Goal: Information Seeking & Learning: Understand process/instructions

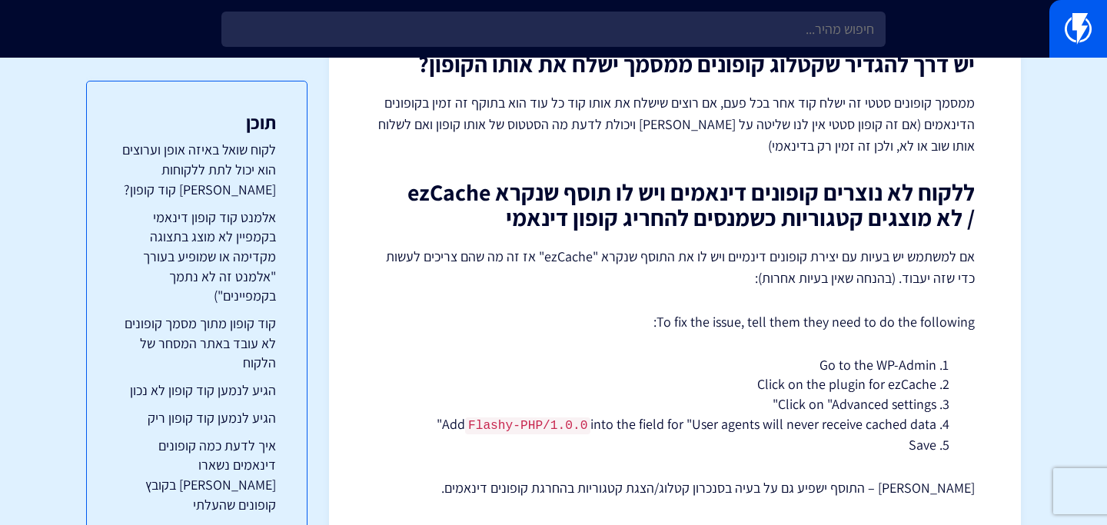
scroll to position [5468, 0]
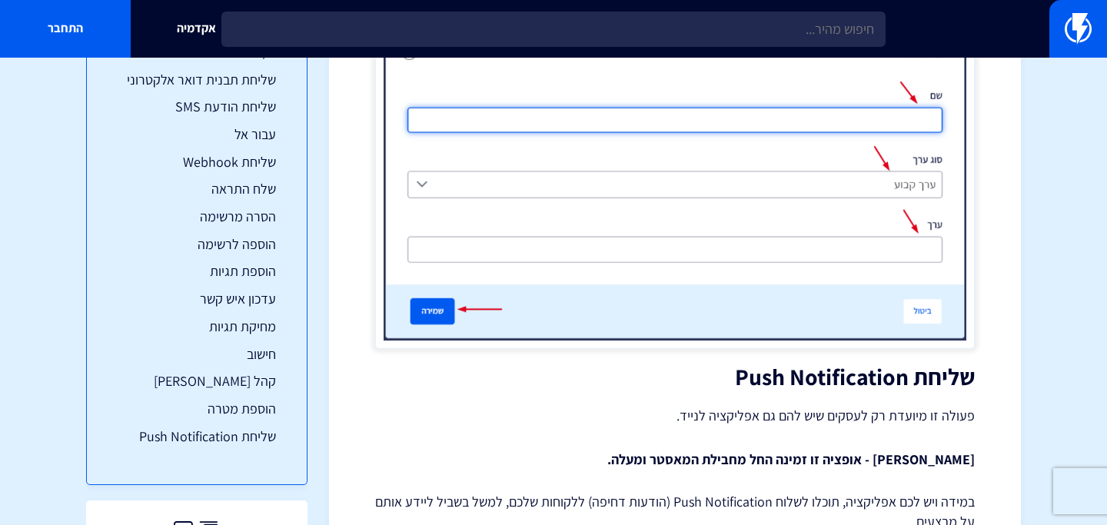
scroll to position [21376, 0]
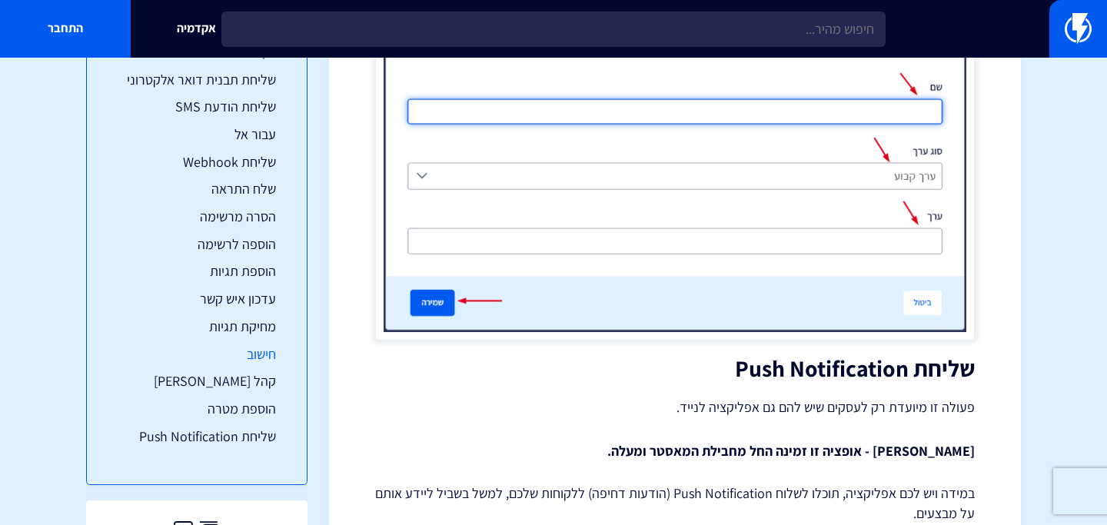
click at [262, 358] on link "חישוב" at bounding box center [197, 354] width 158 height 20
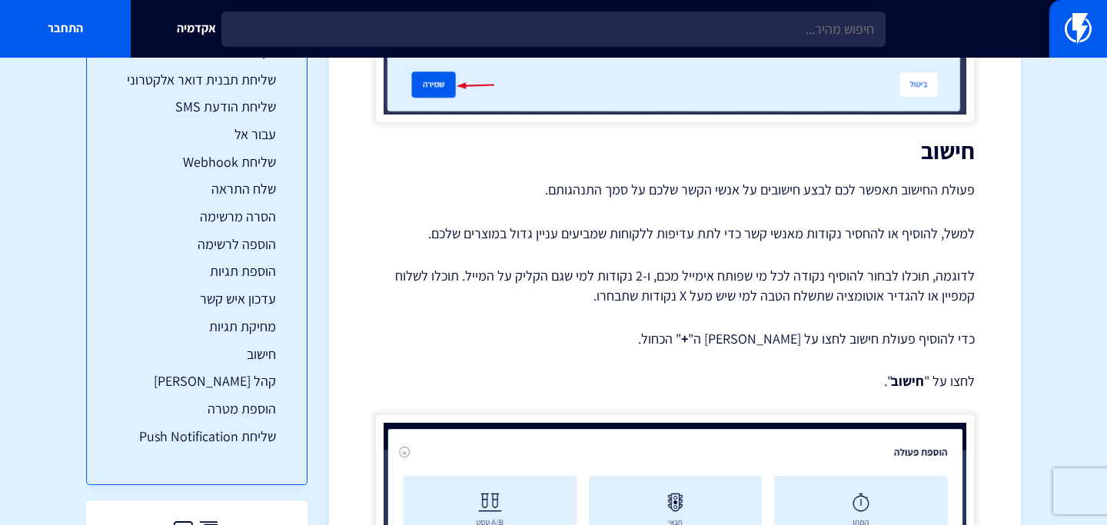
scroll to position [17225, 0]
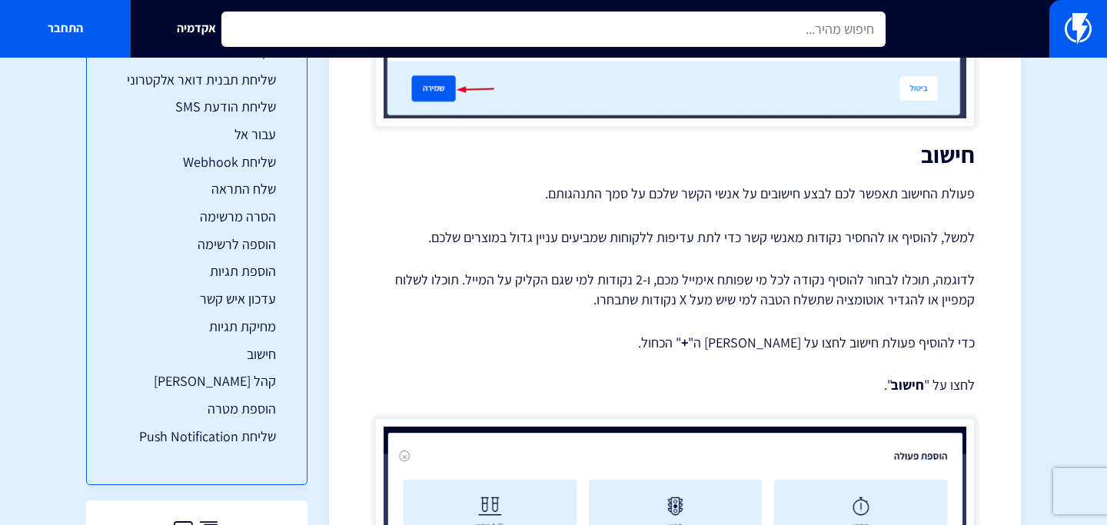
click at [517, 36] on input "text" at bounding box center [553, 29] width 664 height 35
type input "מידע מהאירו"
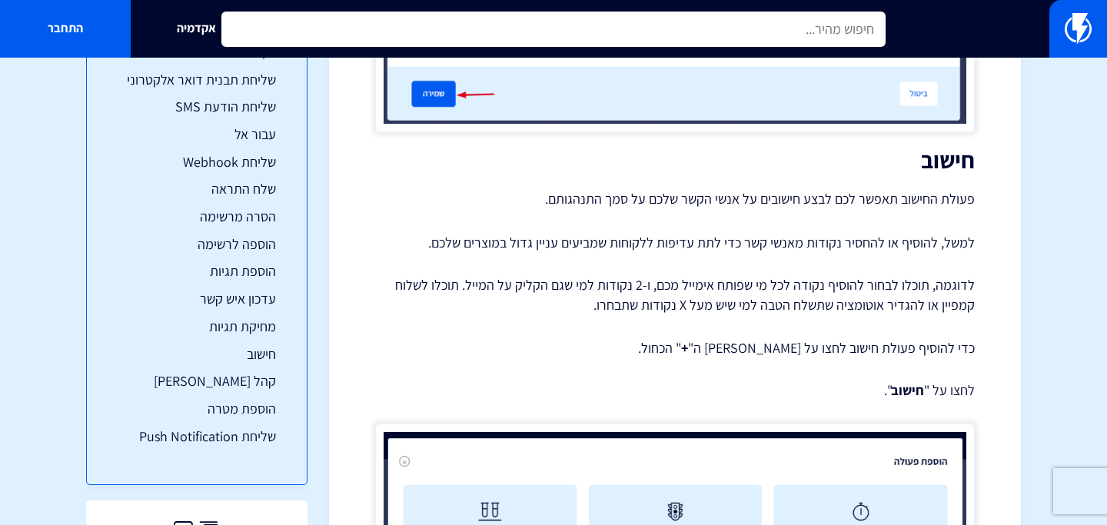
scroll to position [17058, 0]
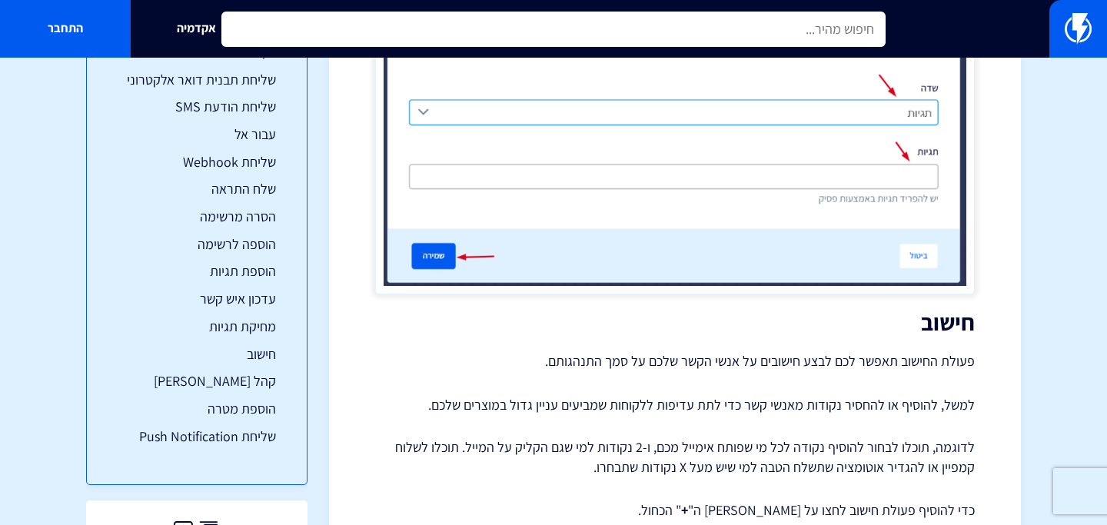
type input "מ"
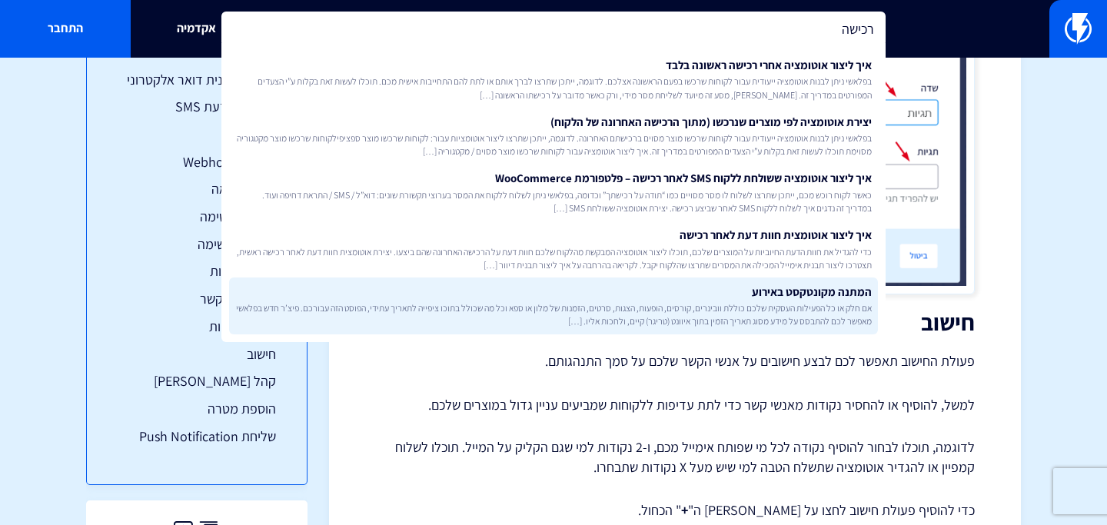
type input "רכישה"
click at [616, 291] on link "המתנה מקונטקסט באירוע אם חלק או כל הפעילות העסקית שלכם כוללת וובינרים, קורסים, …" at bounding box center [553, 306] width 649 height 57
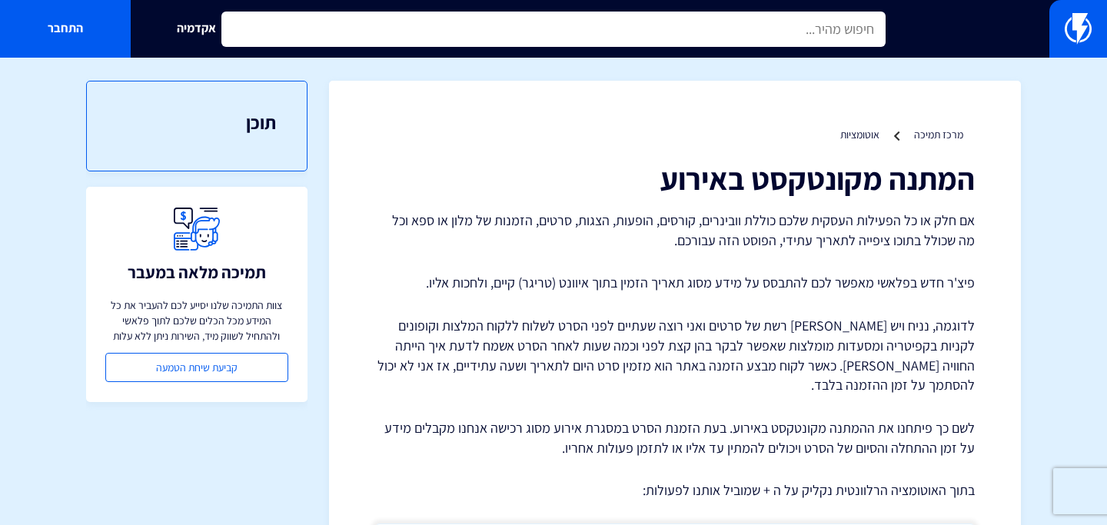
click at [650, 25] on input "text" at bounding box center [553, 29] width 664 height 35
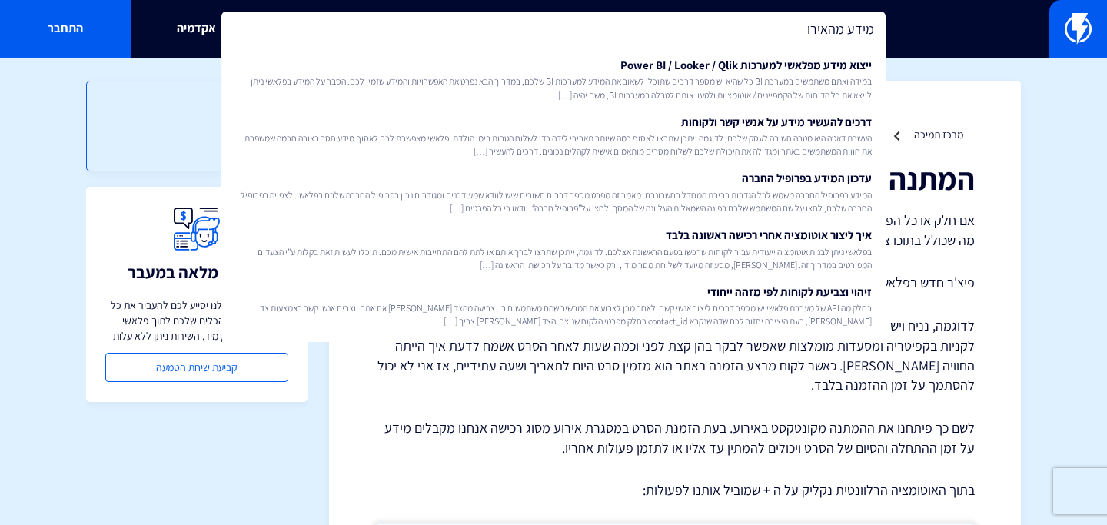
type input "מידע מהאירוע"
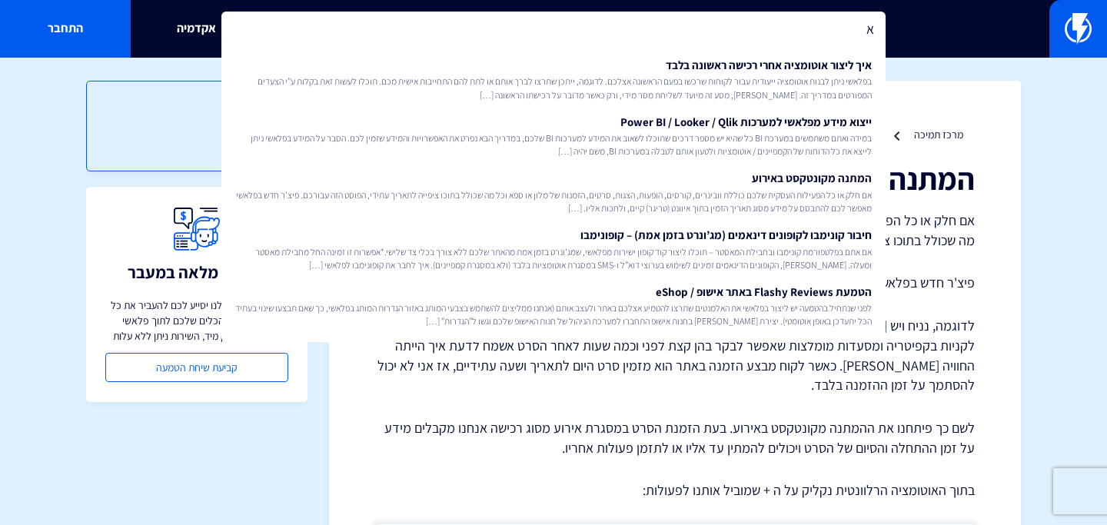
type input "א"
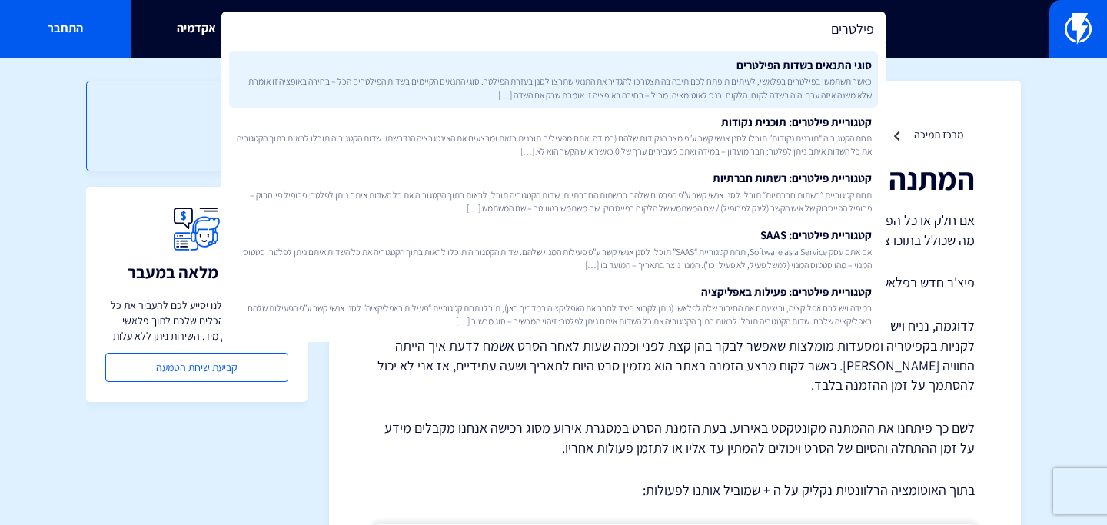
type input "פילטרים"
click at [519, 65] on link "סוגי התנאים בשדות הפילטרים כאשר תשתמשו בפילטרים בפלאשי, לעיתים תיפתח לכם תיבה ב…" at bounding box center [553, 79] width 649 height 57
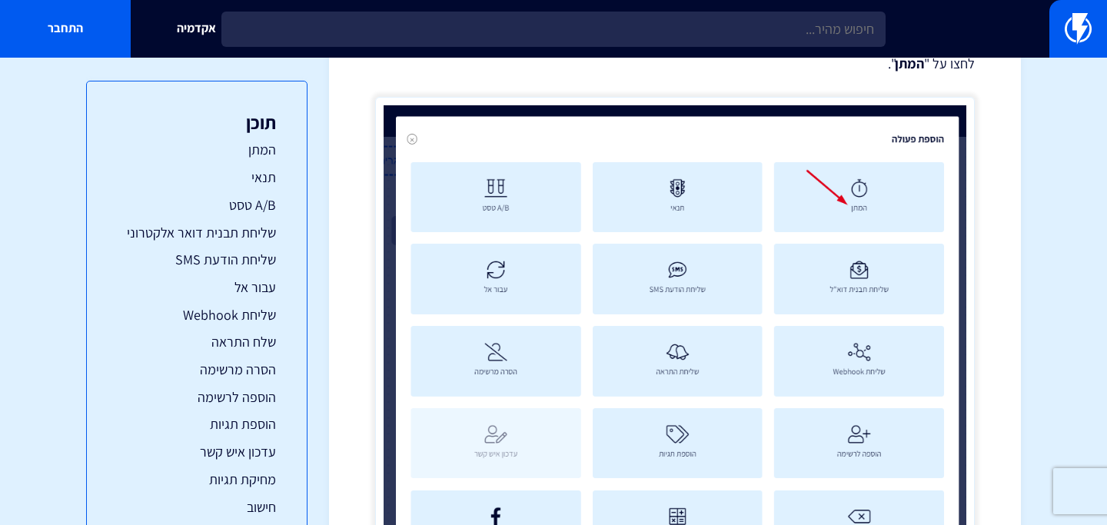
scroll to position [794, 0]
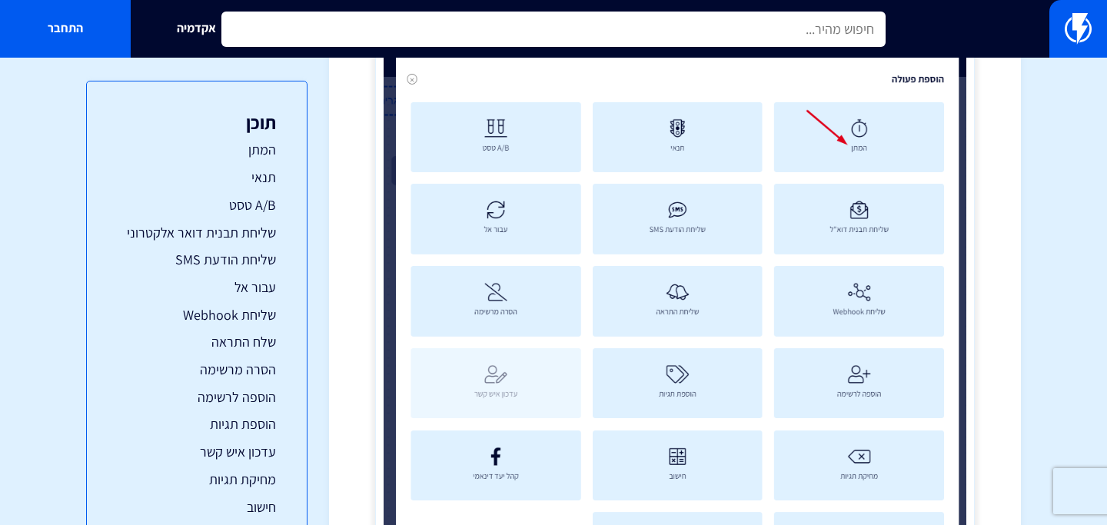
click at [621, 28] on input "text" at bounding box center [553, 29] width 664 height 35
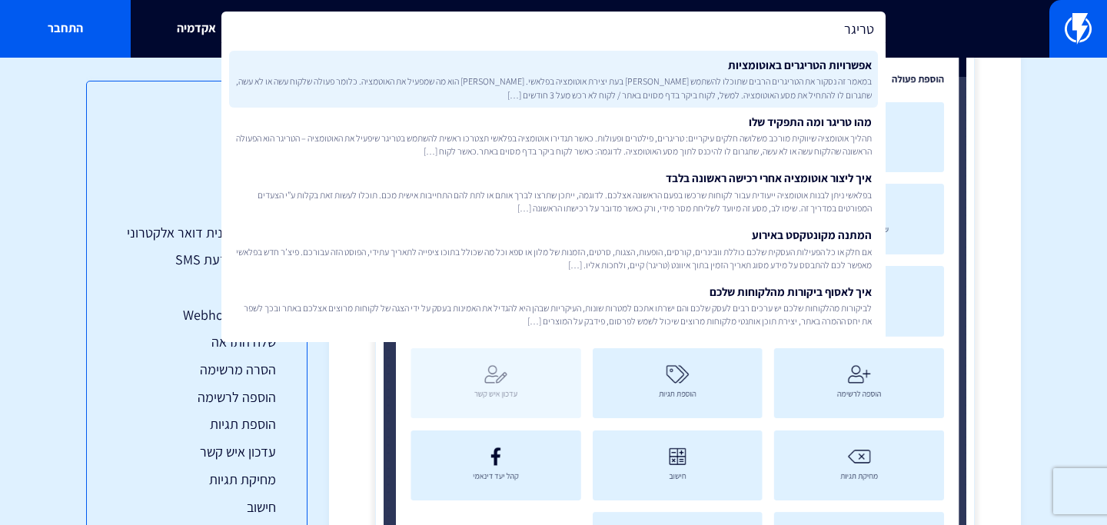
type input "טריגר"
click at [667, 73] on link "אפשרויות הטריגרים באוטומציות במאמר זה נסקור את הטריגרים הרבים שתוכלו להשתמש בהם…" at bounding box center [553, 79] width 649 height 57
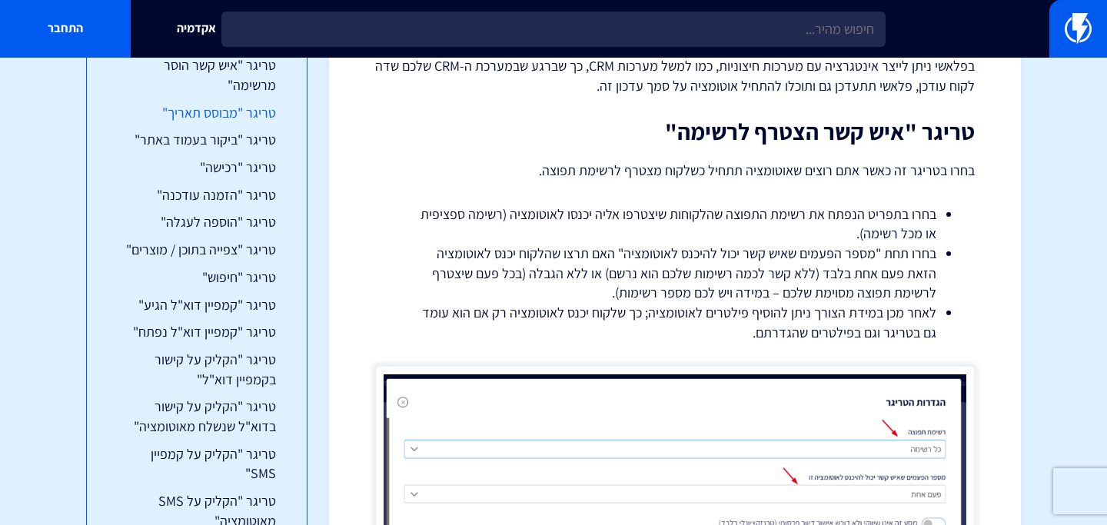
scroll to position [130, 0]
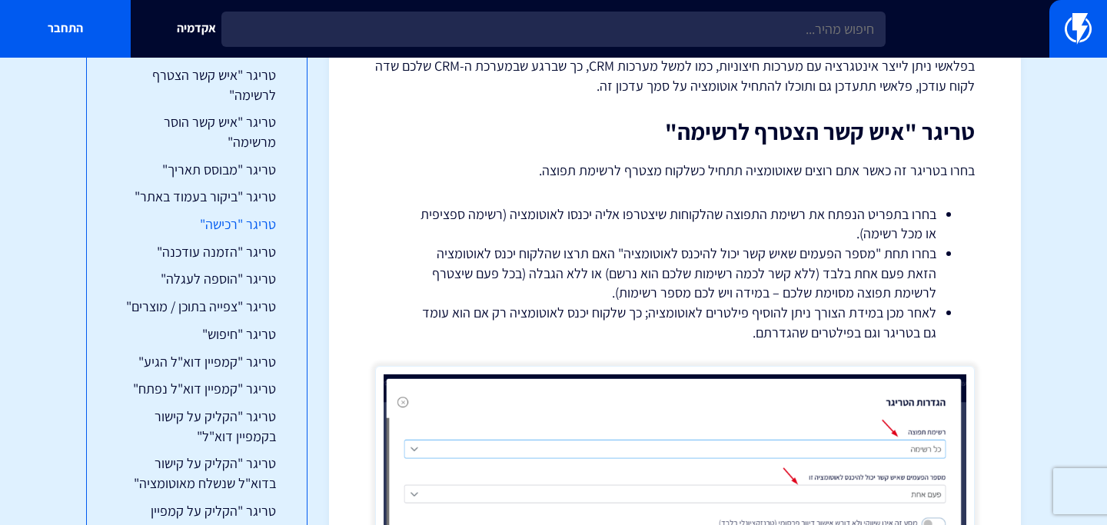
click at [250, 222] on link "טריגר "רכישה"" at bounding box center [197, 225] width 158 height 20
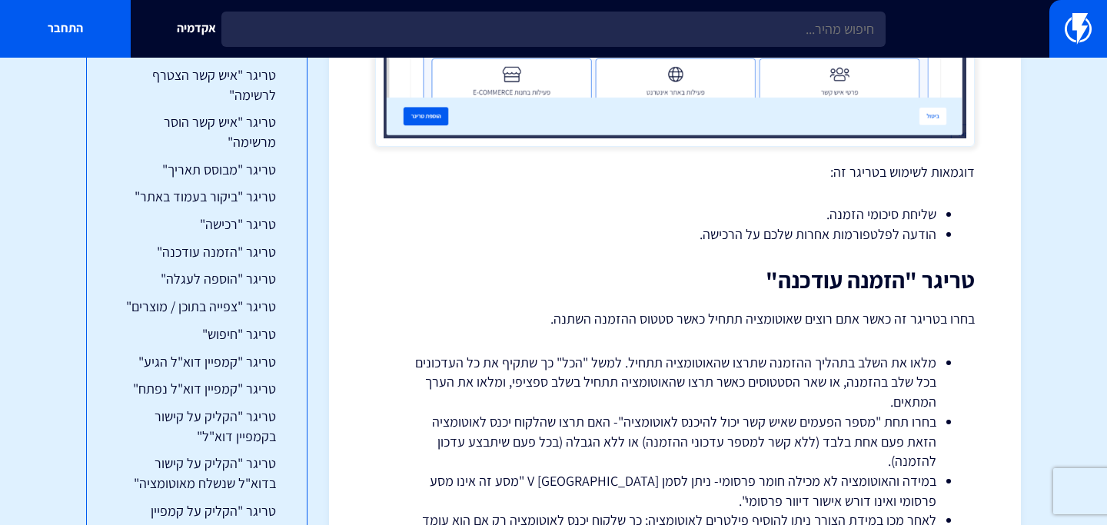
scroll to position [6580, 0]
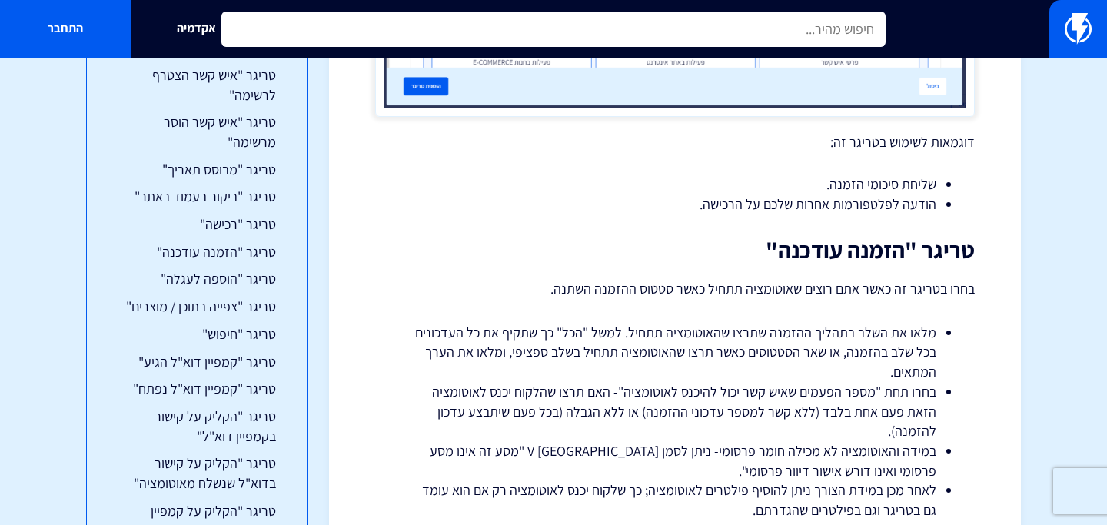
click at [700, 32] on input "text" at bounding box center [553, 29] width 664 height 35
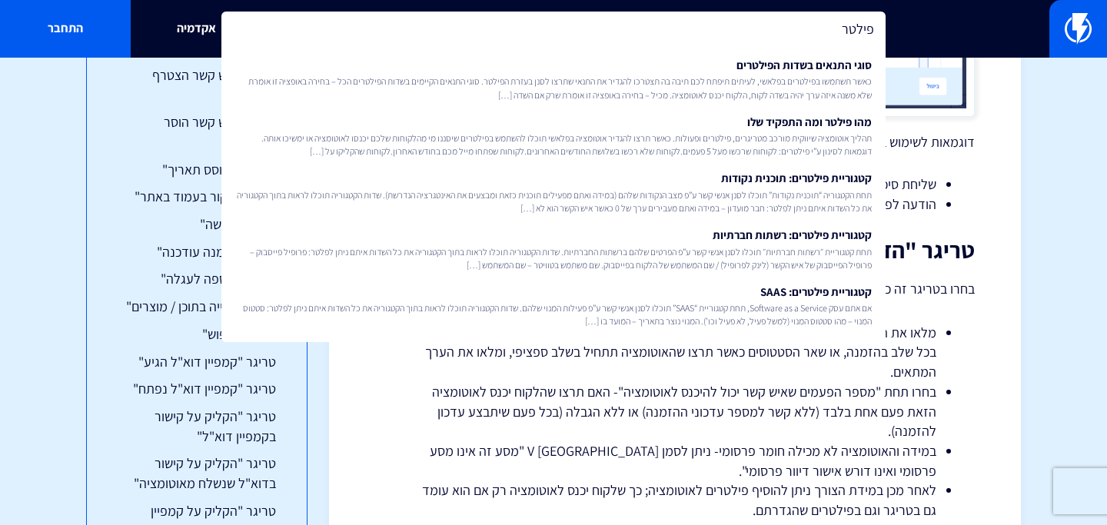
type input "פילטר"
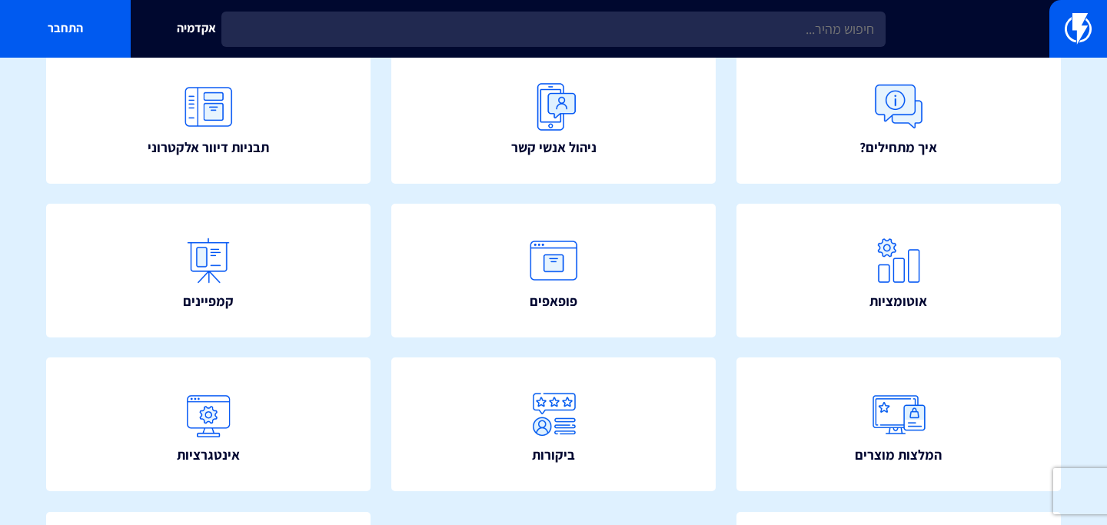
scroll to position [185, 0]
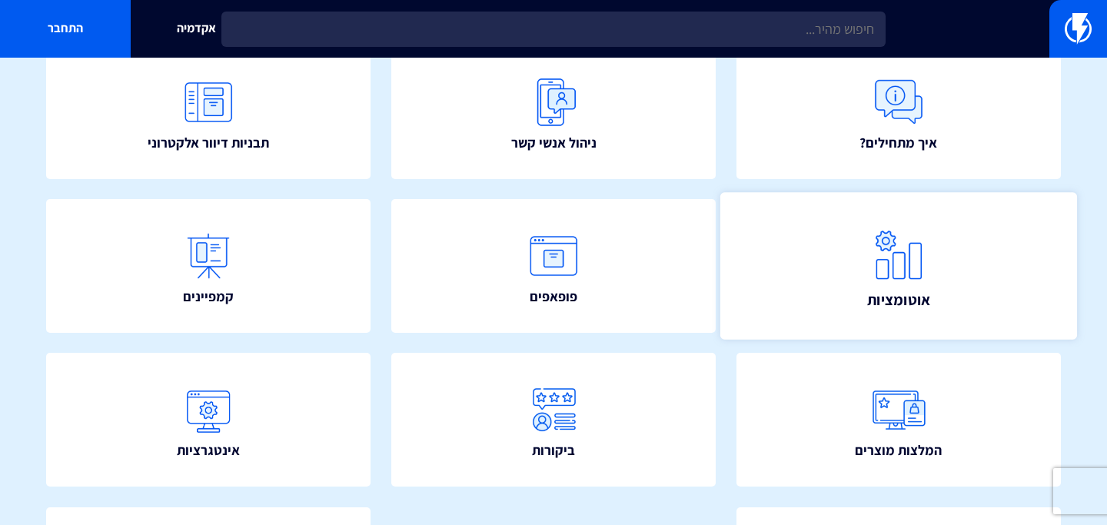
click at [831, 297] on link "אוטומציות" at bounding box center [899, 265] width 358 height 147
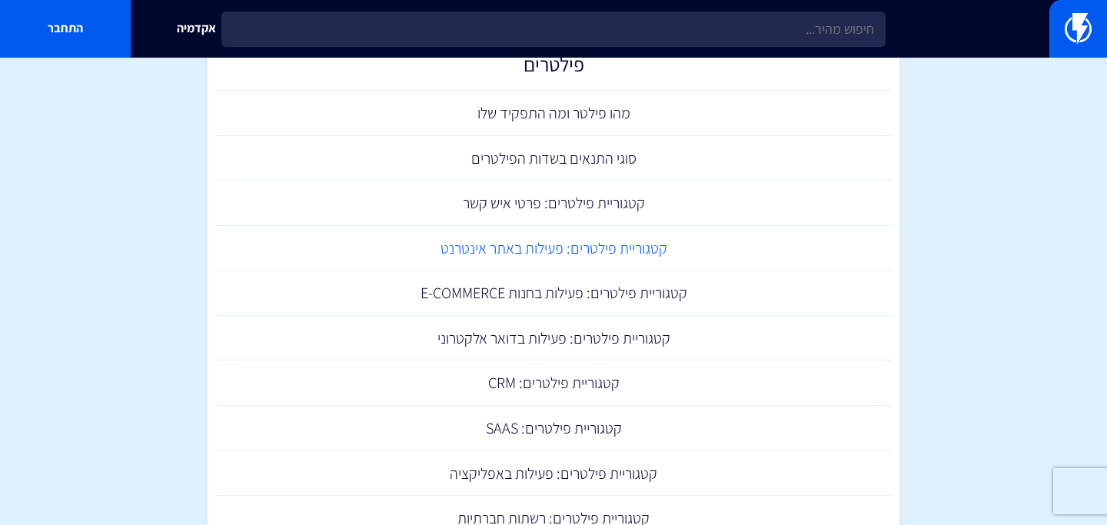
scroll to position [799, 0]
click at [629, 158] on link "סוגי התנאים בשדות הפילטרים" at bounding box center [553, 157] width 677 height 45
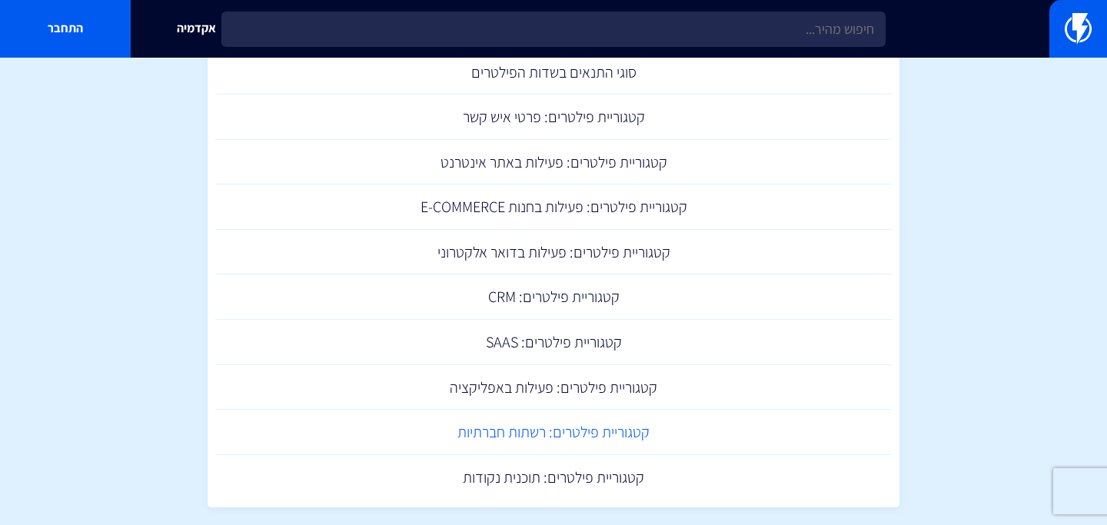
scroll to position [880, 0]
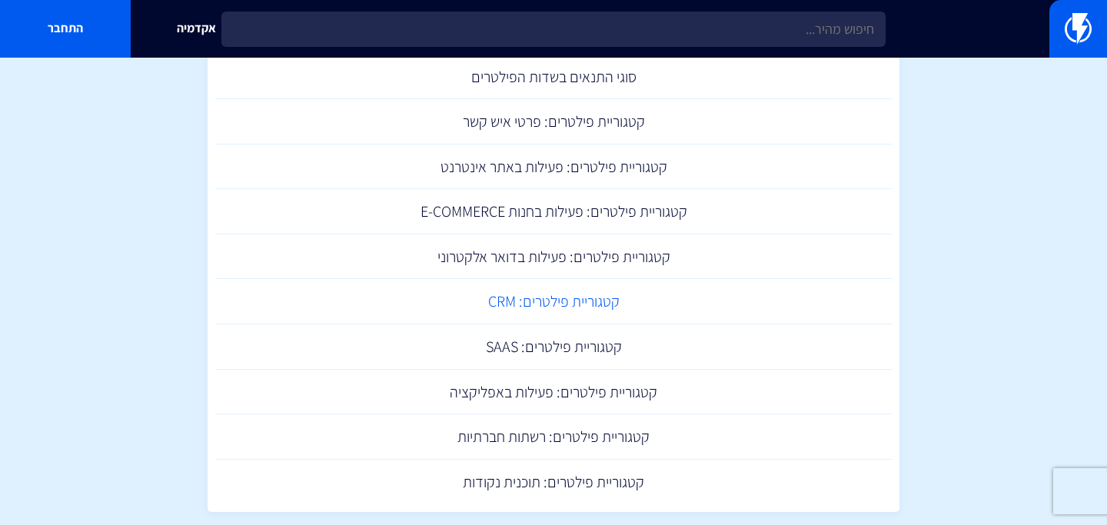
click at [508, 304] on link "קטגוריית פילטרים: CRM" at bounding box center [553, 301] width 677 height 45
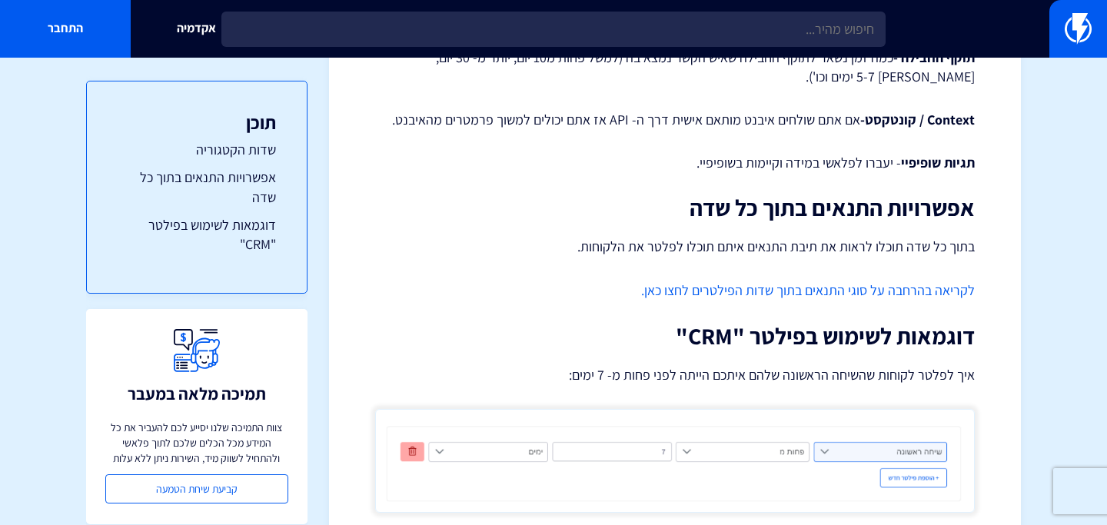
scroll to position [1086, 0]
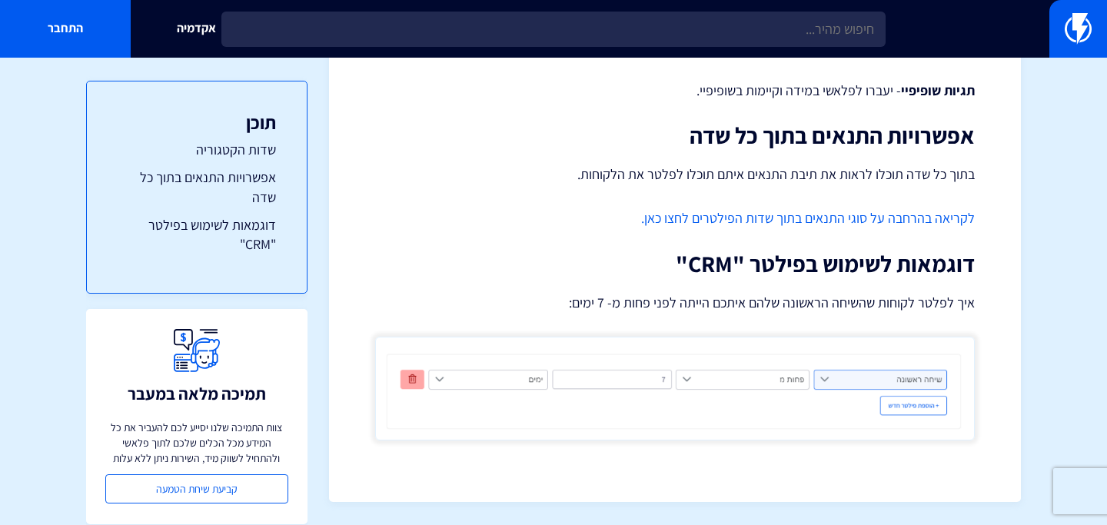
click at [742, 225] on link "לקריאה בהרחבה על סוגי התנאים בתוך שדות הפילטרים לחצו כאן." at bounding box center [808, 218] width 334 height 18
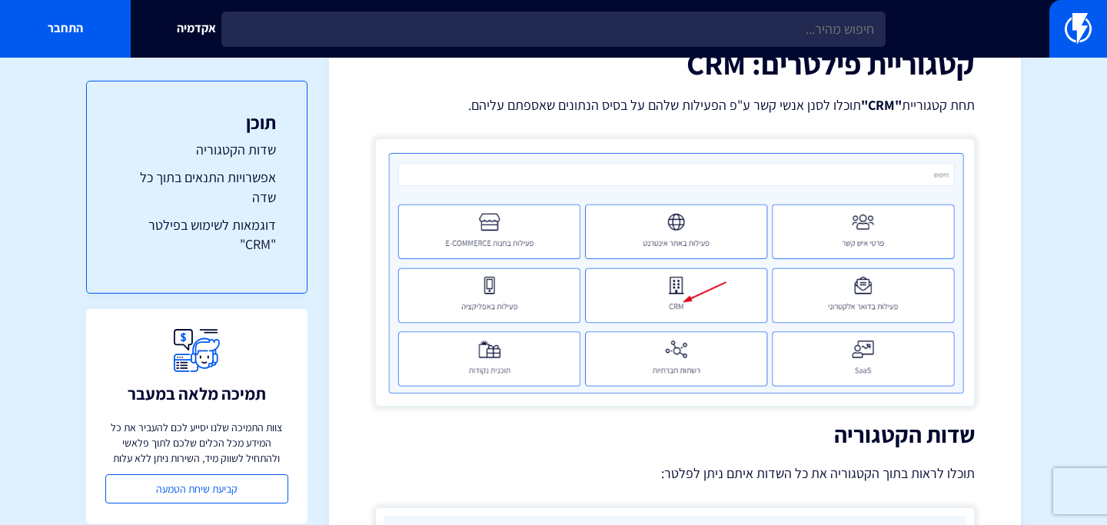
scroll to position [0, 0]
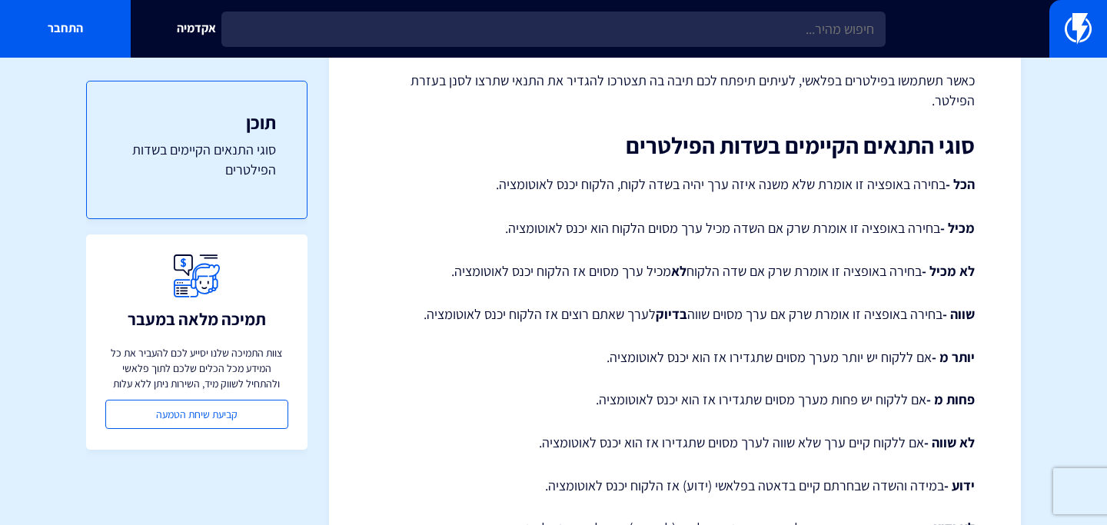
scroll to position [170, 0]
